Goal: Task Accomplishment & Management: Complete application form

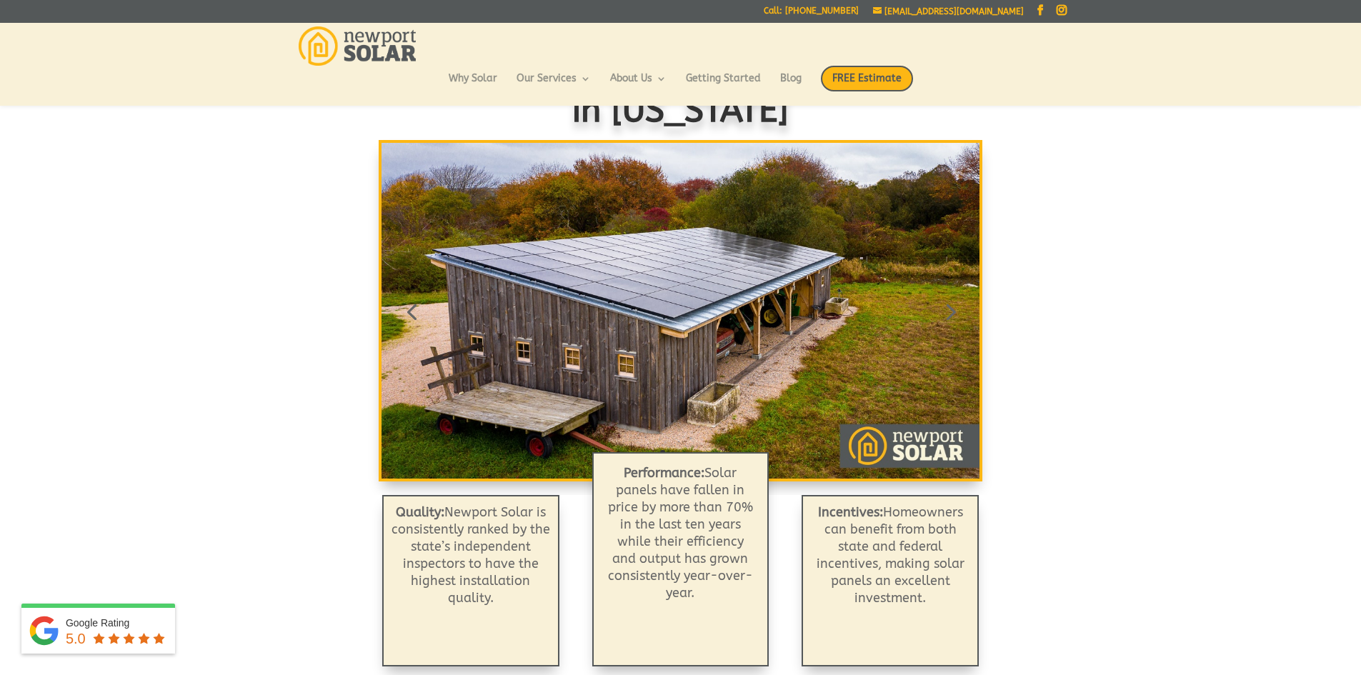
scroll to position [111, 0]
click at [861, 82] on span "FREE Estimate" at bounding box center [867, 79] width 92 height 26
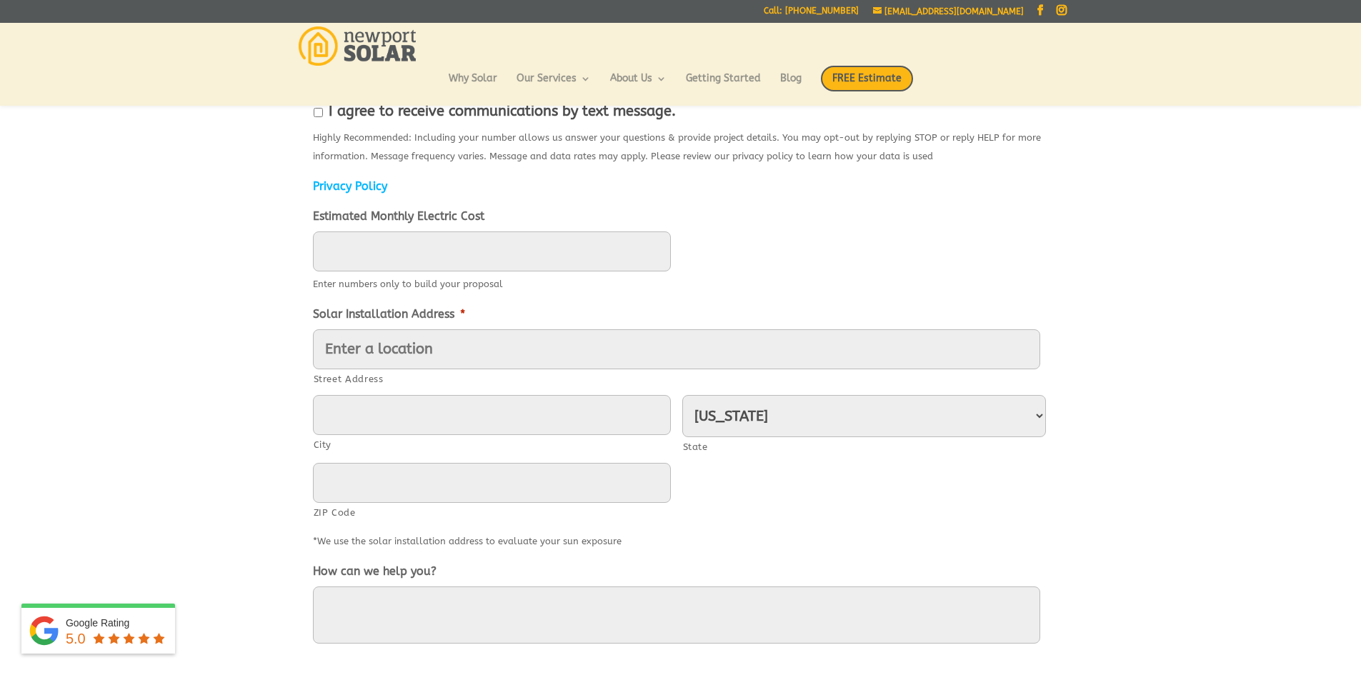
scroll to position [457, 0]
click at [441, 348] on input "Street Address" at bounding box center [676, 349] width 727 height 40
type input "[STREET_ADDRESS][PERSON_NAME]"
type input "[PERSON_NAME]"
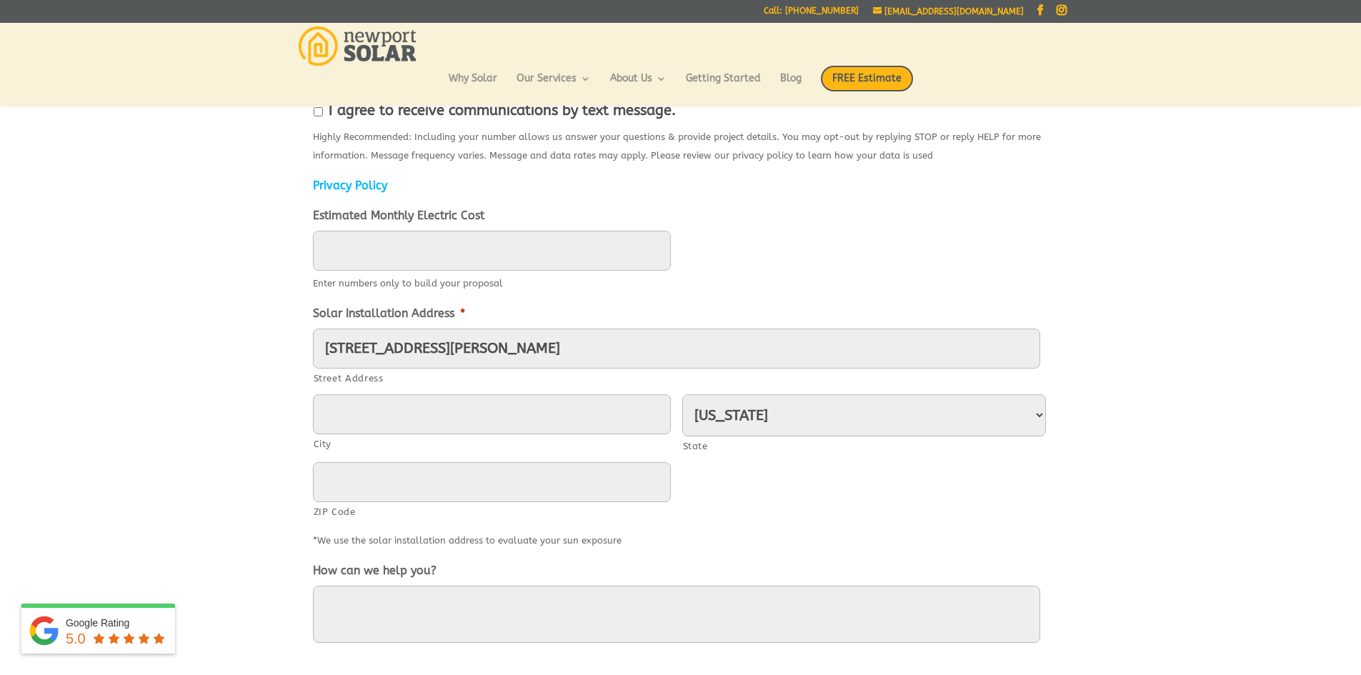
type input "4013917129"
type input "[GEOGRAPHIC_DATA]"
type input "02852"
type input "(401) 391-7129"
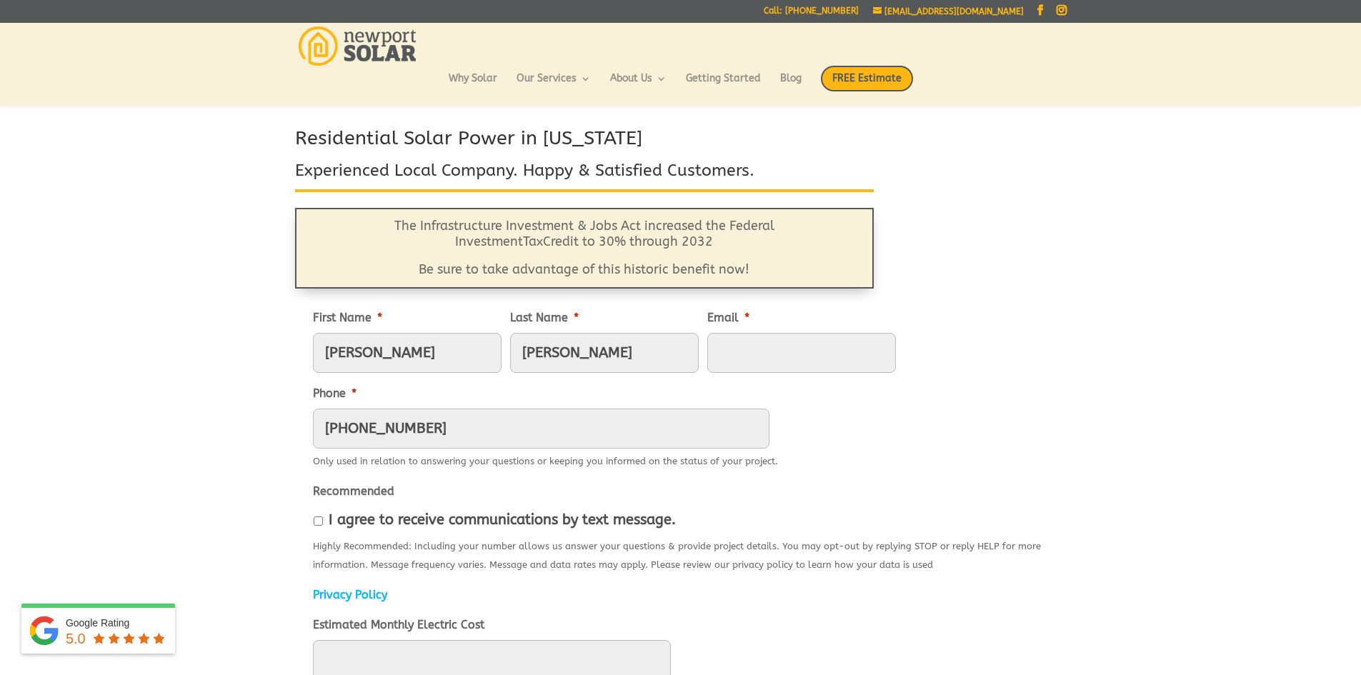
scroll to position [0, 0]
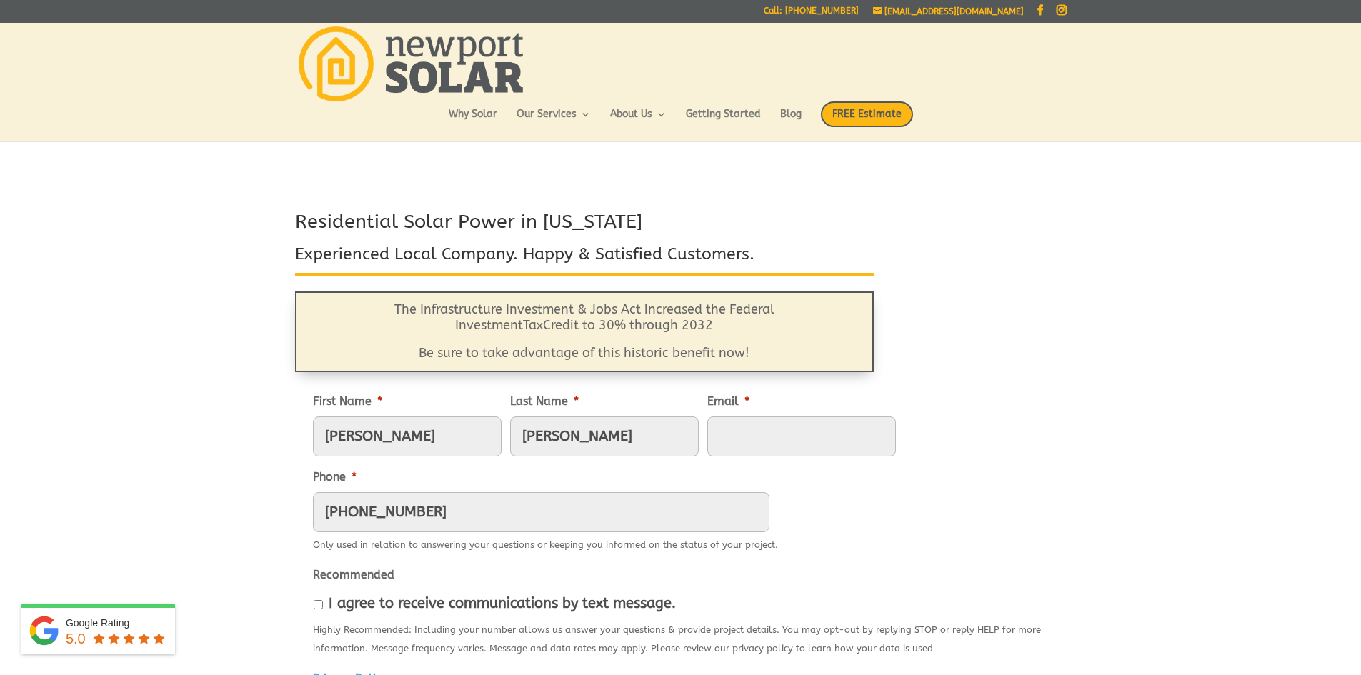
click at [739, 436] on input "Email *" at bounding box center [801, 436] width 189 height 40
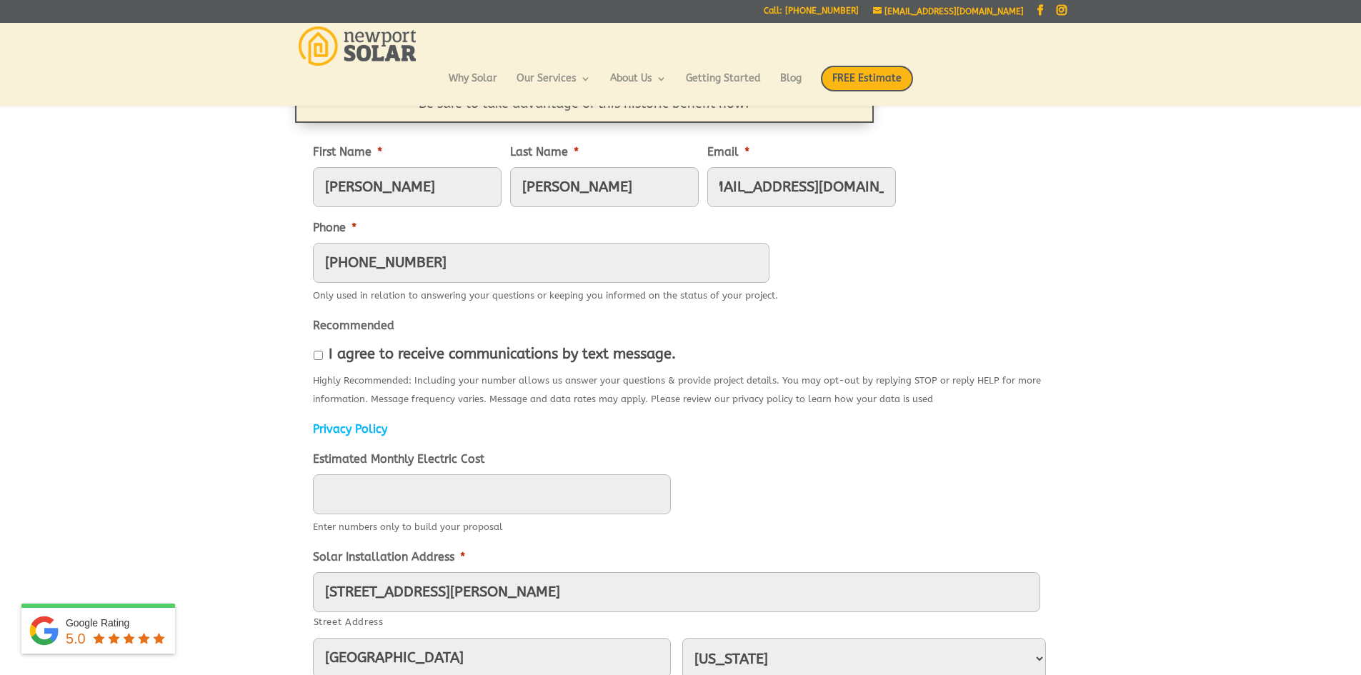
scroll to position [229, 0]
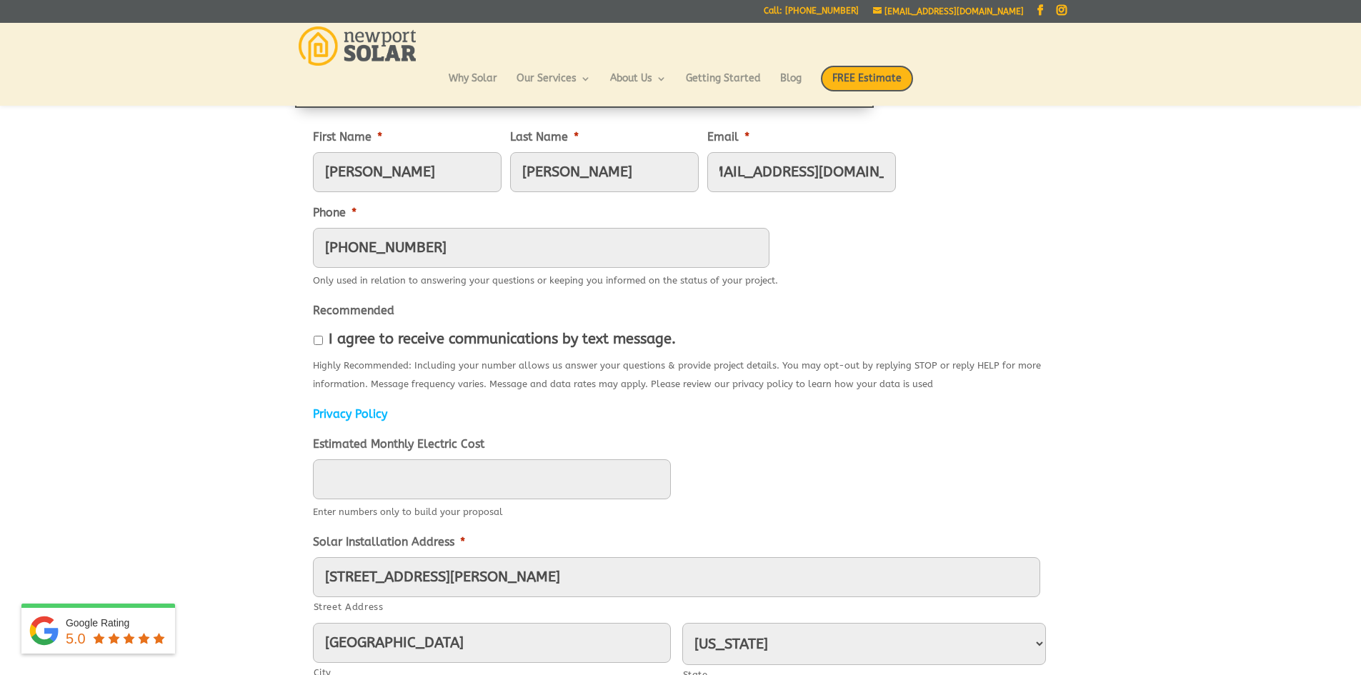
type input "cmancini075@gmail.com"
type input "____"
click at [561, 479] on input "____" at bounding box center [492, 479] width 358 height 40
click at [768, 359] on div "Highly Recommended: Including your number allows us answer your questions & pro…" at bounding box center [681, 373] width 736 height 41
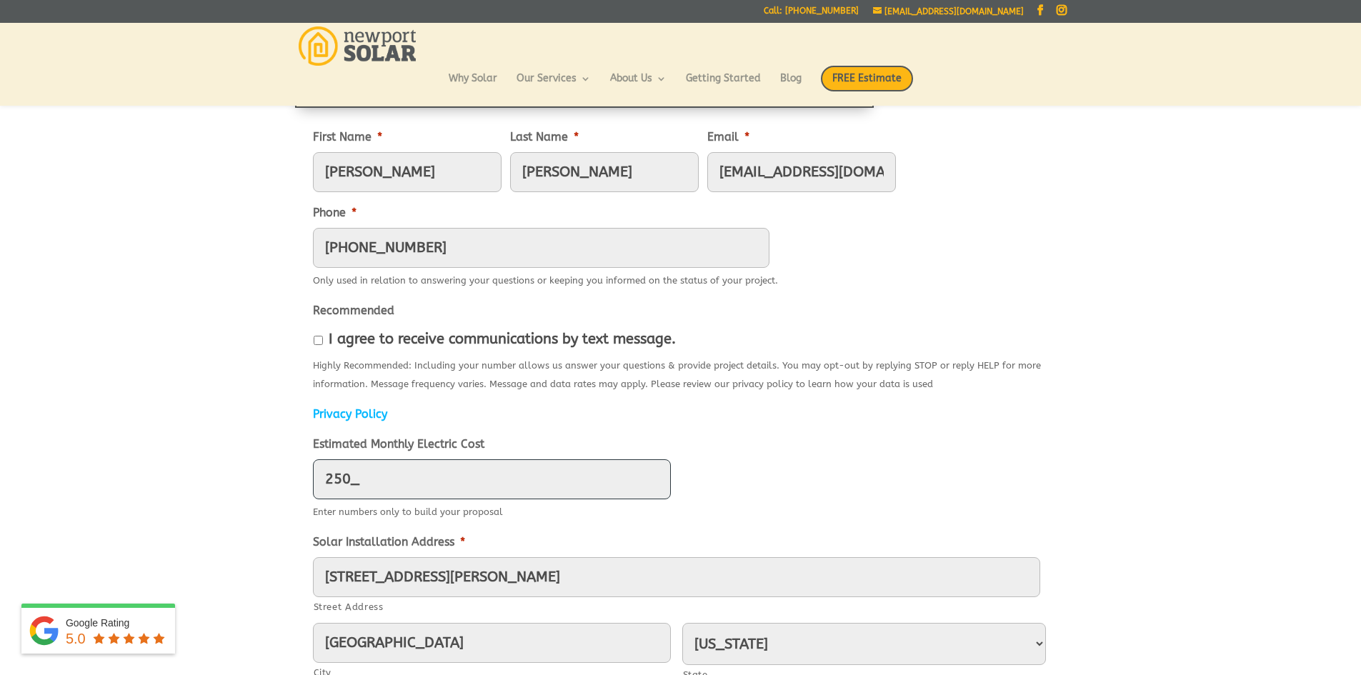
click at [327, 482] on input "250_" at bounding box center [492, 479] width 358 height 40
click at [839, 466] on div "250" at bounding box center [681, 479] width 736 height 40
click at [321, 476] on input "250_" at bounding box center [492, 479] width 358 height 40
click at [811, 432] on ul "First Name * Christopher Last Name * Mancini Email * cmancini075@gmail.com Phon…" at bounding box center [681, 530] width 736 height 828
click at [349, 479] on input "250_" at bounding box center [492, 479] width 358 height 40
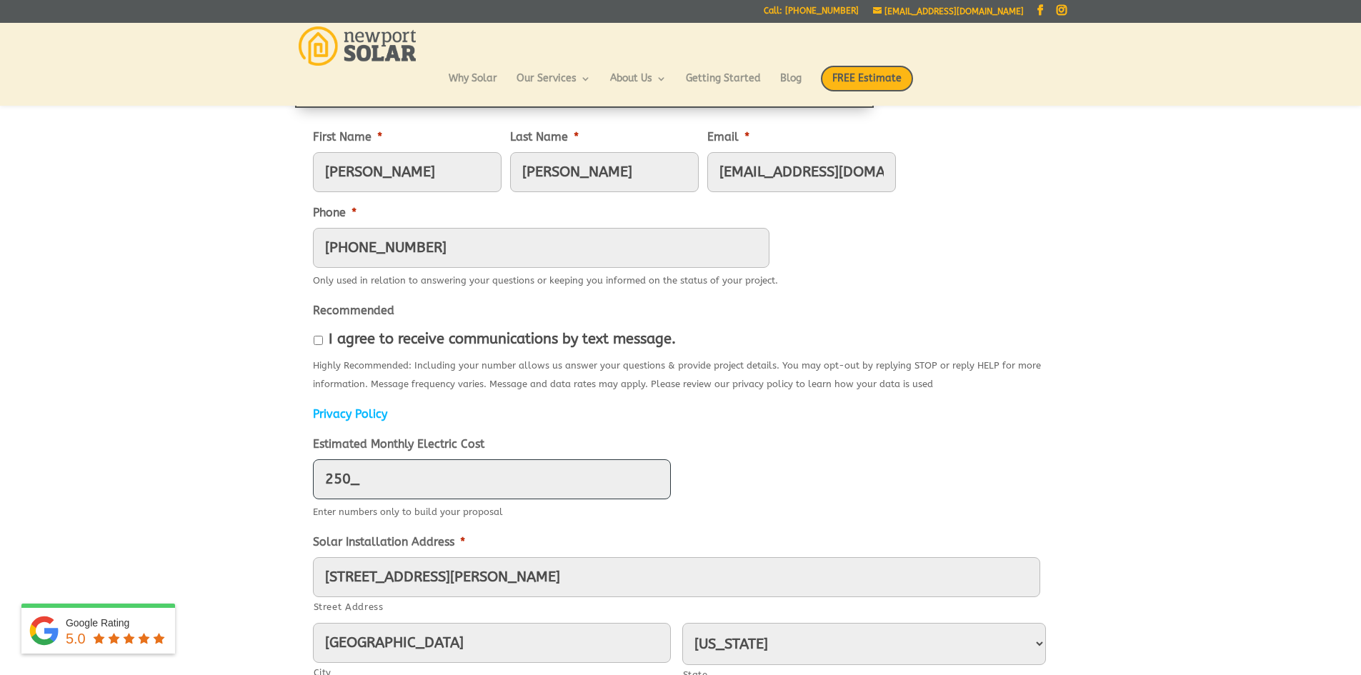
click at [325, 480] on input "250_" at bounding box center [492, 479] width 358 height 40
type input "250"
click at [709, 478] on div "250" at bounding box center [681, 479] width 736 height 40
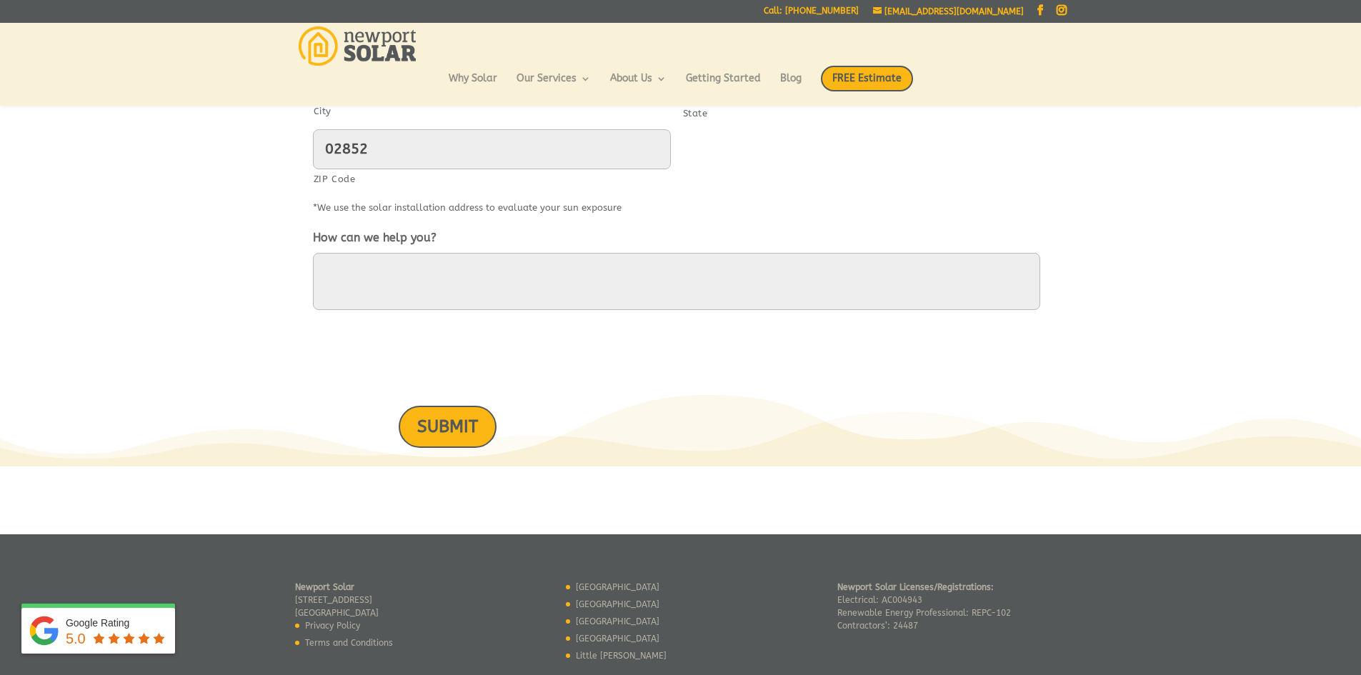
scroll to position [800, 0]
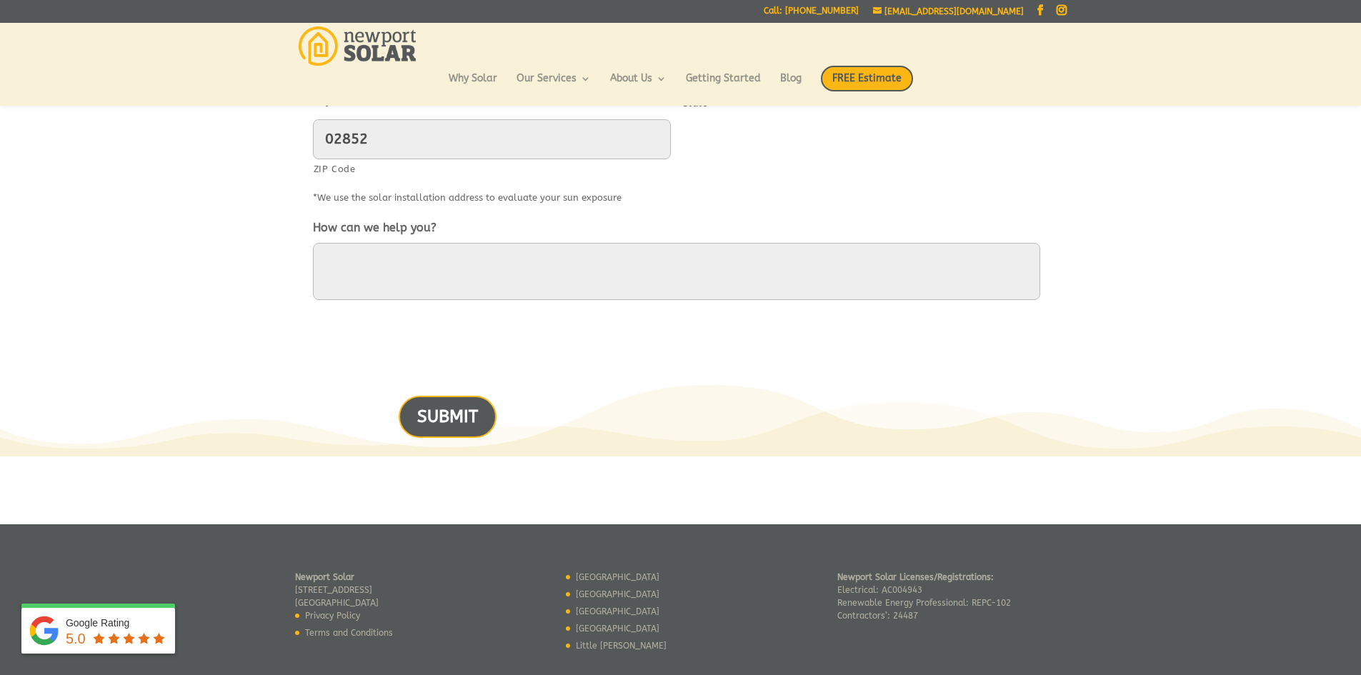
click at [464, 432] on input "SUBMIT" at bounding box center [448, 417] width 98 height 42
